Goal: Navigation & Orientation: Find specific page/section

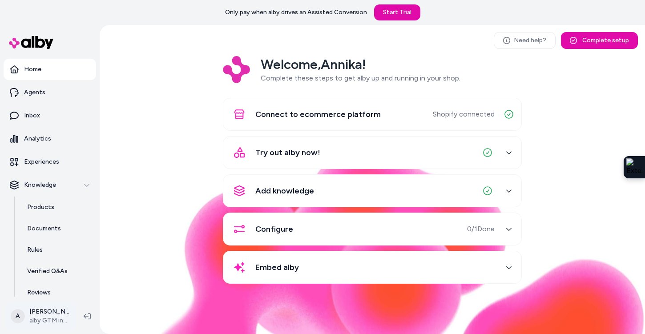
click at [53, 314] on html "Only pay when [PERSON_NAME] drives an Assisted Conversion Start Trial Home Agen…" at bounding box center [322, 167] width 645 height 334
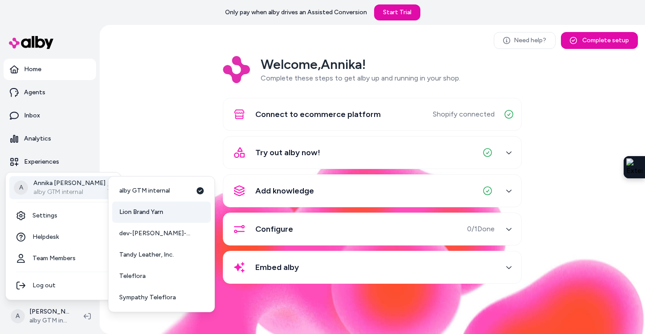
click at [138, 211] on span "Lion Brand Yarn" at bounding box center [141, 212] width 44 height 9
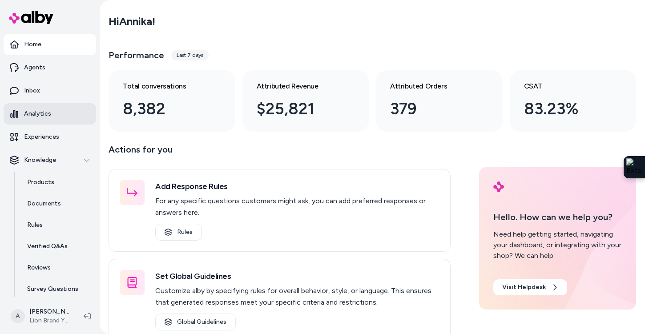
click at [29, 115] on p "Analytics" at bounding box center [37, 113] width 27 height 9
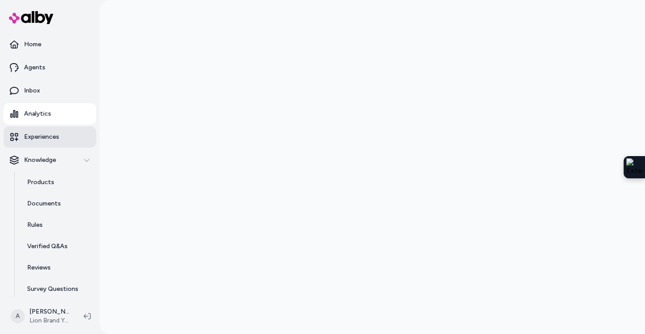
click at [51, 138] on p "Experiences" at bounding box center [41, 136] width 35 height 9
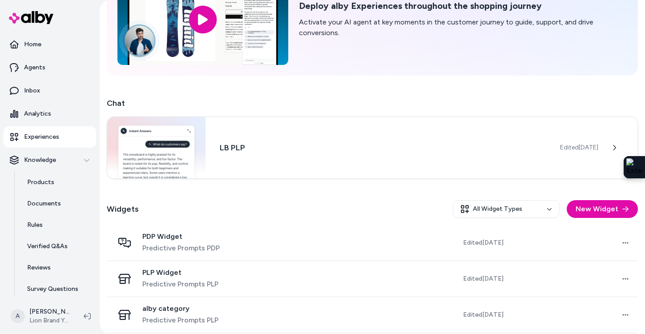
scroll to position [116, 0]
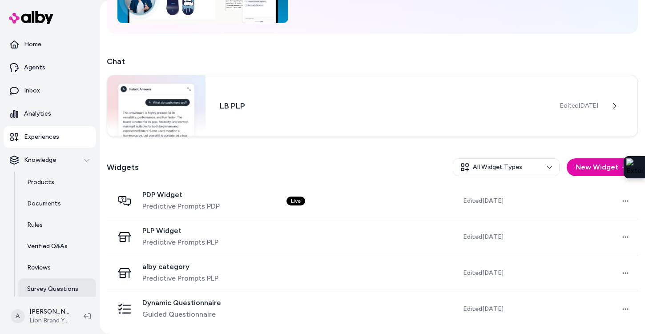
click at [73, 286] on p "Survey Questions" at bounding box center [52, 288] width 51 height 9
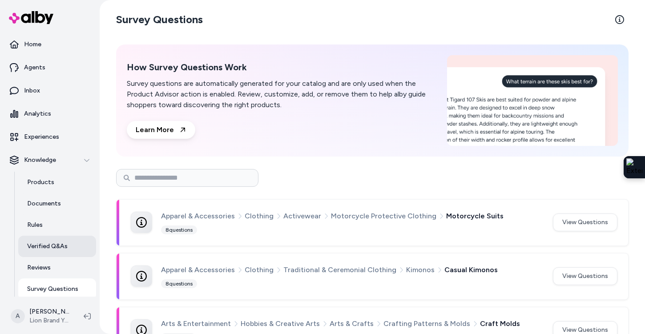
scroll to position [26, 0]
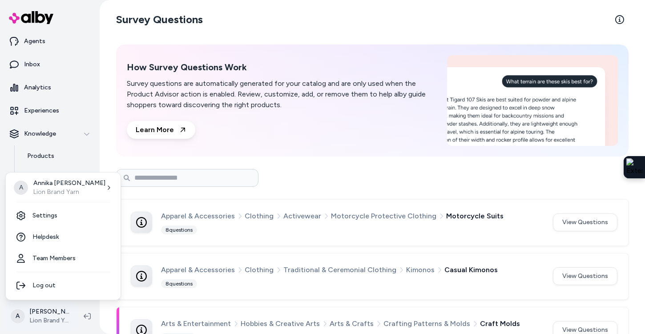
click at [61, 315] on html "Home Agents Inbox Analytics Experiences Knowledge Products Documents Rules Veri…" at bounding box center [322, 167] width 645 height 334
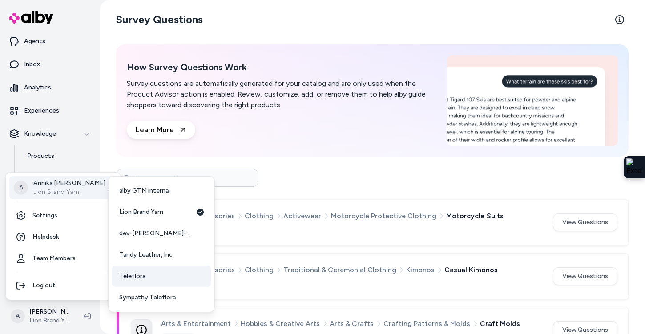
click at [135, 276] on span "Teleflora" at bounding box center [132, 276] width 26 height 9
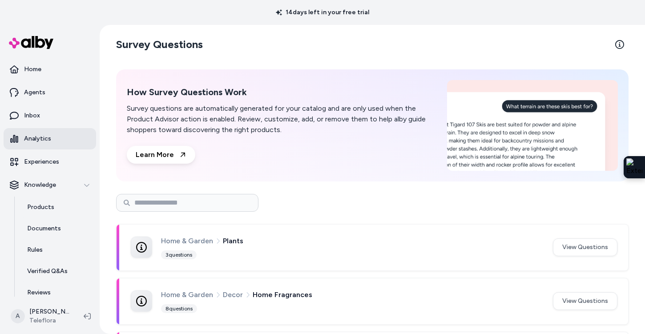
click at [39, 140] on p "Analytics" at bounding box center [37, 138] width 27 height 9
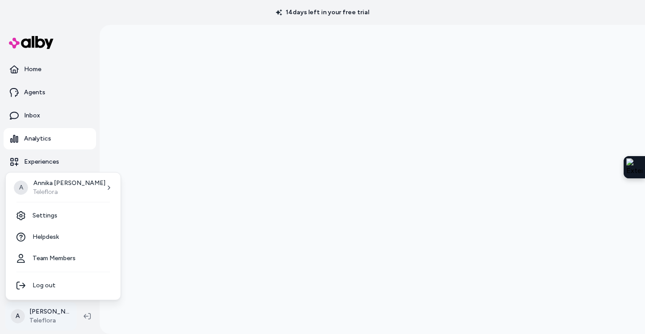
click at [76, 319] on html "14 days left in your free trial Home Agents Inbox Analytics Experiences Knowled…" at bounding box center [322, 167] width 645 height 334
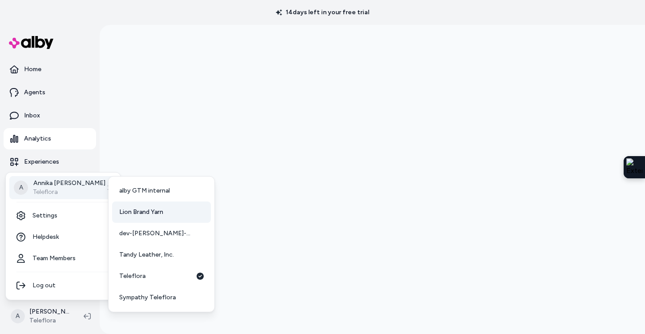
click at [132, 215] on span "Lion Brand Yarn" at bounding box center [141, 212] width 44 height 9
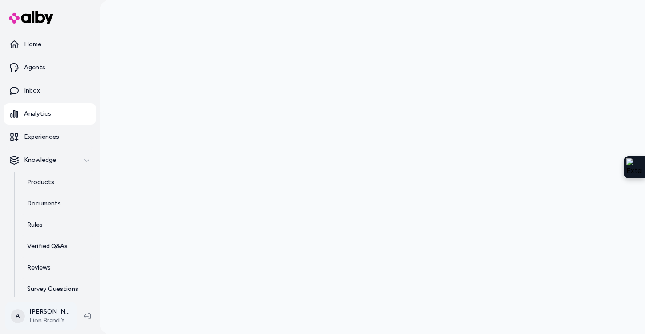
click at [68, 315] on html "Home Agents Inbox Analytics Experiences Knowledge Products Documents Rules Veri…" at bounding box center [322, 167] width 645 height 334
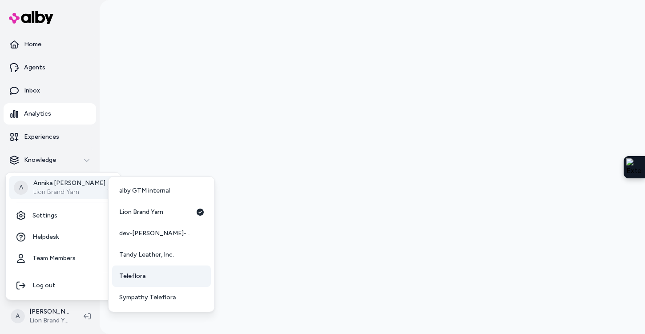
click at [140, 277] on span "Teleflora" at bounding box center [132, 276] width 26 height 9
